Goal: Check status: Check status

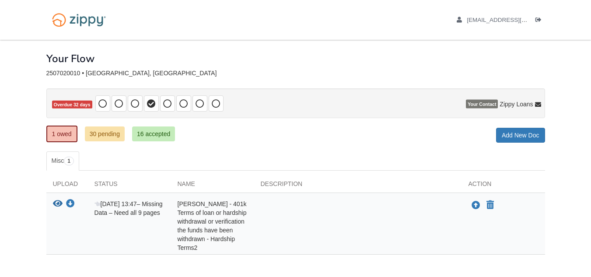
scroll to position [43, 0]
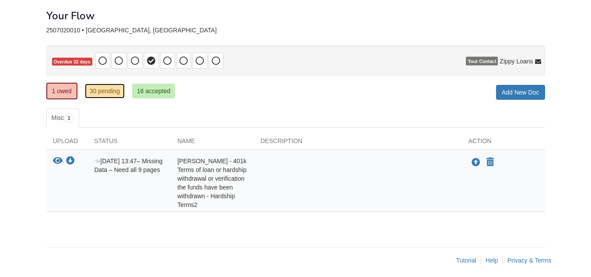
click at [112, 92] on link "30 pending" at bounding box center [105, 91] width 40 height 15
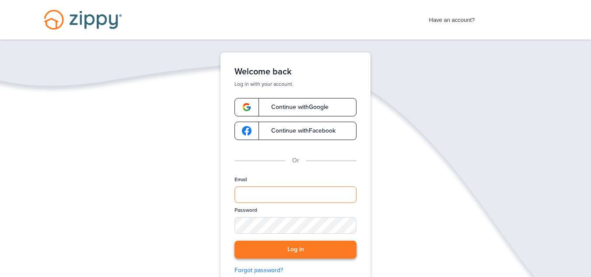
type input "**********"
click at [296, 251] on button "Log in" at bounding box center [295, 249] width 122 height 18
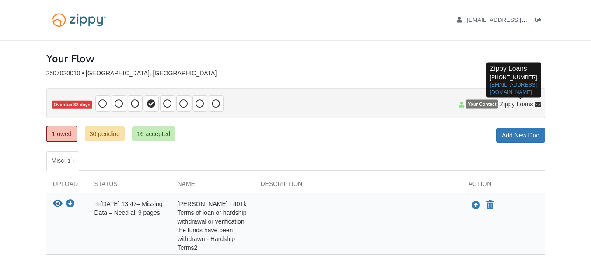
click at [517, 105] on span "Zippy Loans" at bounding box center [515, 104] width 33 height 9
click at [537, 105] on icon at bounding box center [538, 105] width 6 height 6
click at [524, 84] on link "zippyguide@zippymh.com" at bounding box center [513, 88] width 47 height 14
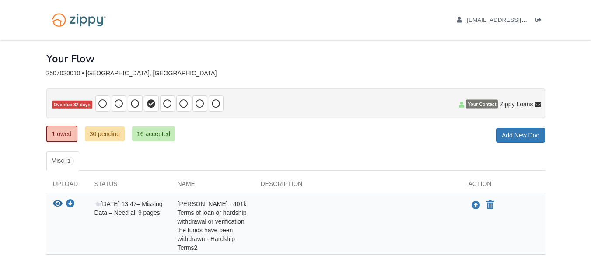
click at [409, 39] on div "disheekabarrett@gmail.com Logout" at bounding box center [296, 20] width 512 height 40
click at [105, 132] on link "30 pending" at bounding box center [105, 133] width 40 height 15
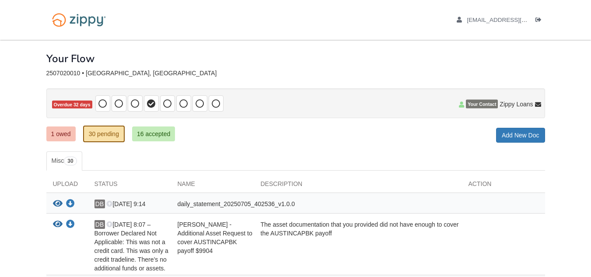
click at [245, 203] on span "daily_statement_20250705_402536_v1.0.0" at bounding box center [237, 203] width 118 height 7
click at [56, 203] on icon "View daily_statement_20250705_402536_v1.0.0" at bounding box center [58, 203] width 10 height 9
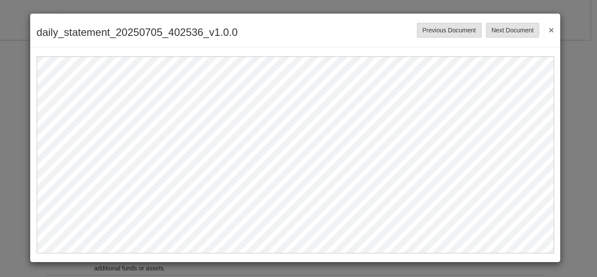
click at [554, 31] on button "×" at bounding box center [549, 30] width 10 height 16
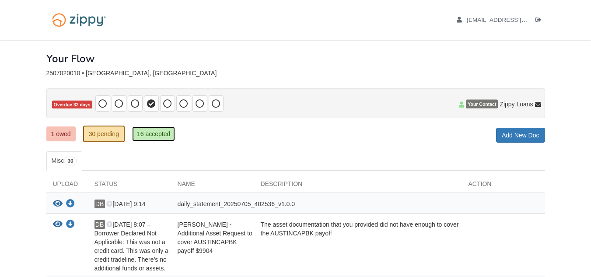
click at [158, 135] on link "16 accepted" at bounding box center [153, 133] width 43 height 15
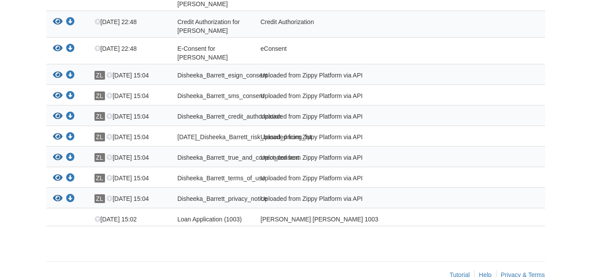
scroll to position [374, 0]
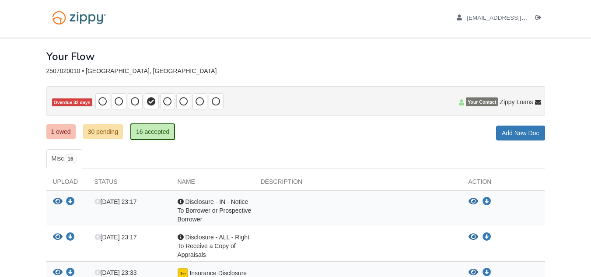
scroll to position [0, 0]
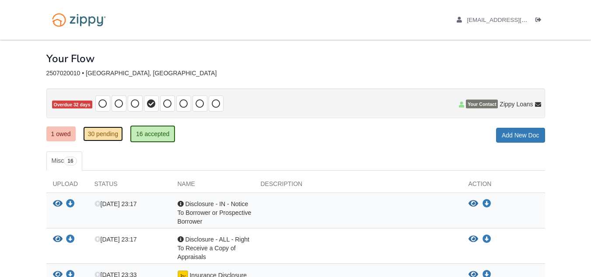
click at [102, 134] on link "30 pending" at bounding box center [103, 133] width 40 height 15
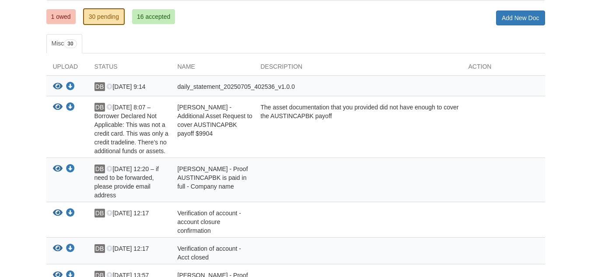
scroll to position [119, 0]
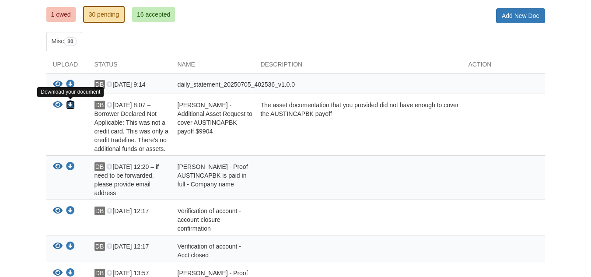
click at [69, 106] on icon "Download Disheeka Barrett - Additional Asset Request to cover AUSTINCAPBK payof…" at bounding box center [70, 105] width 9 height 9
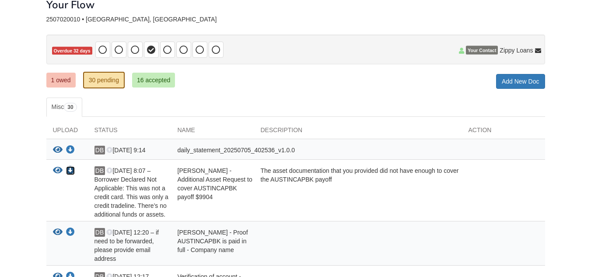
scroll to position [61, 0]
